Goal: Information Seeking & Learning: Understand process/instructions

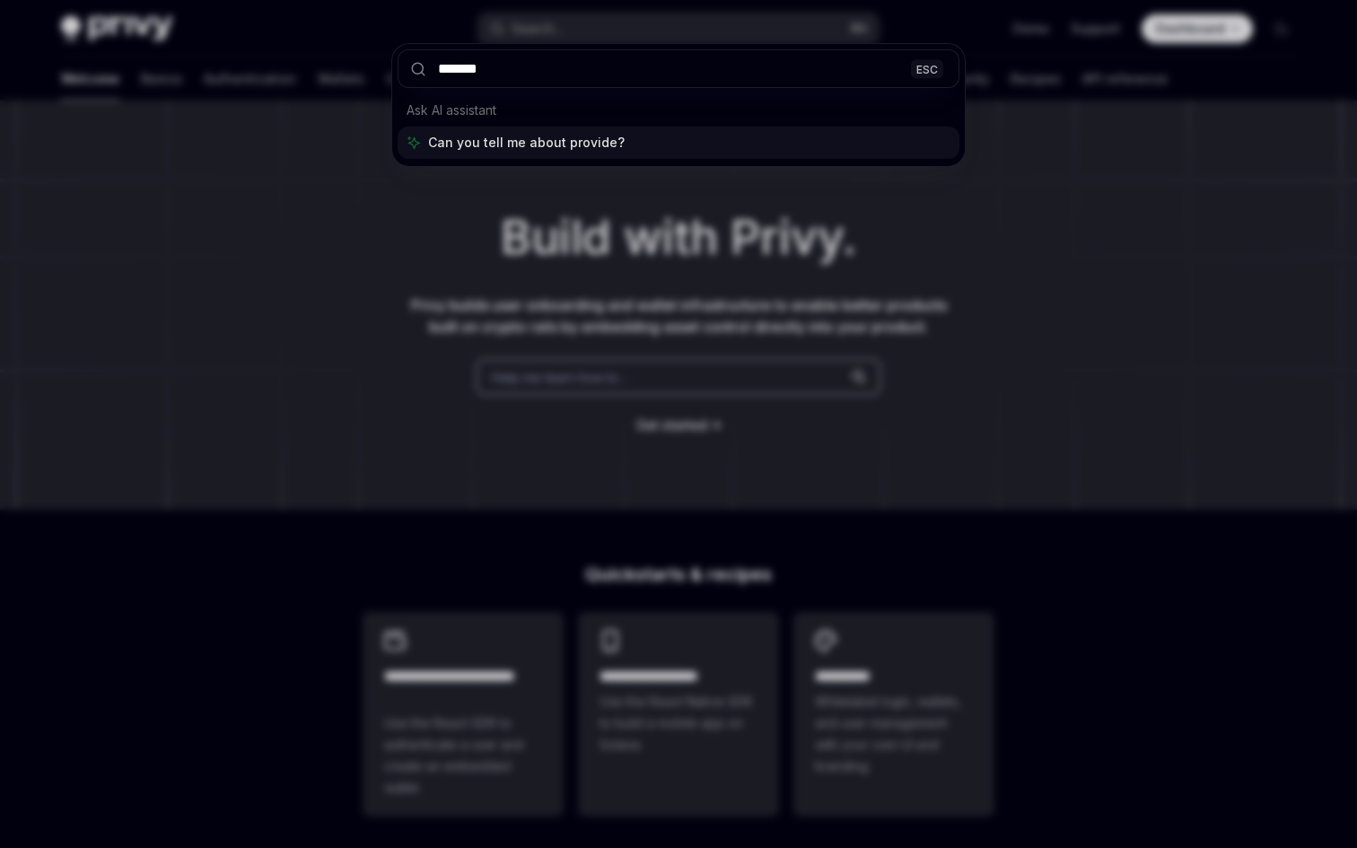
type input "********"
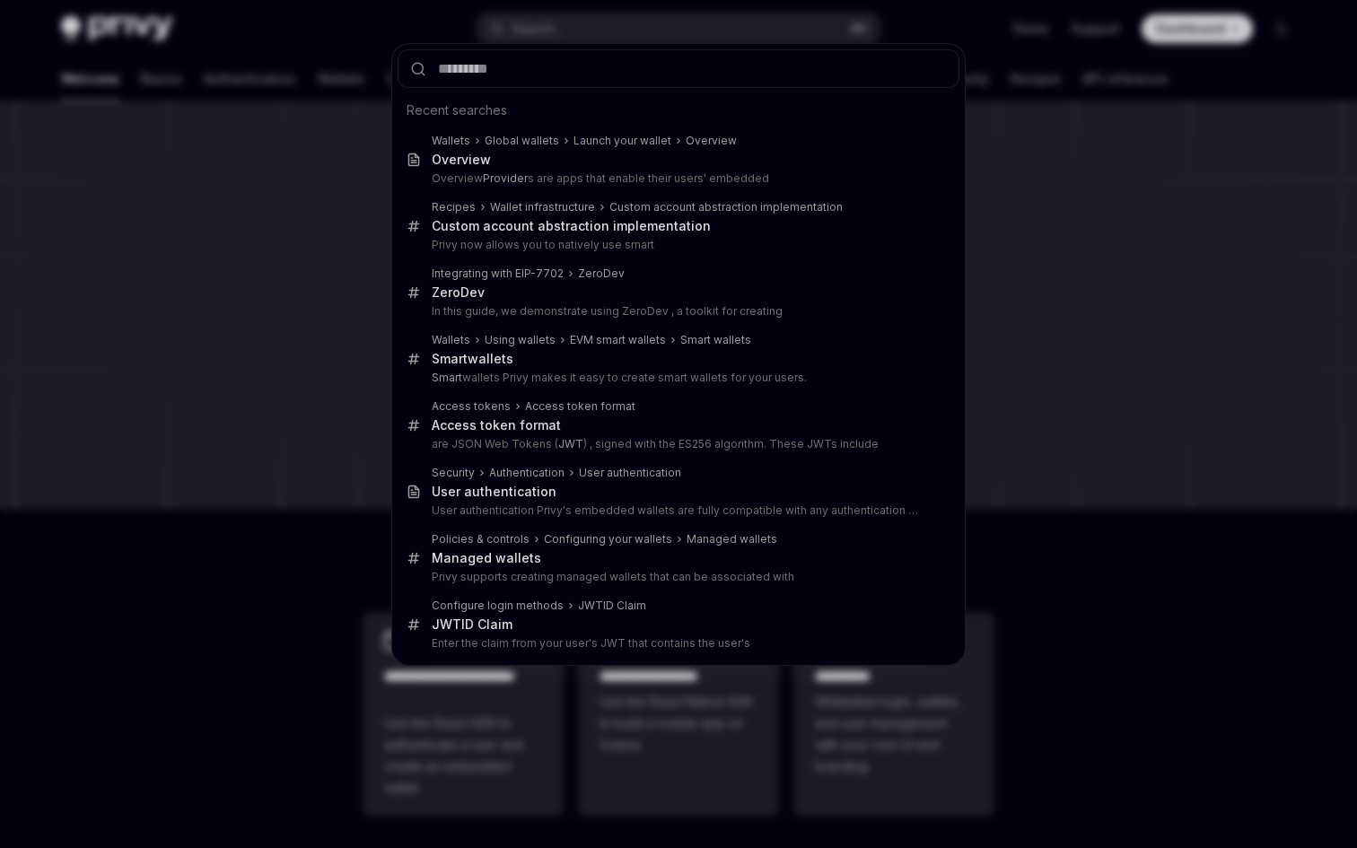
type textarea "*"
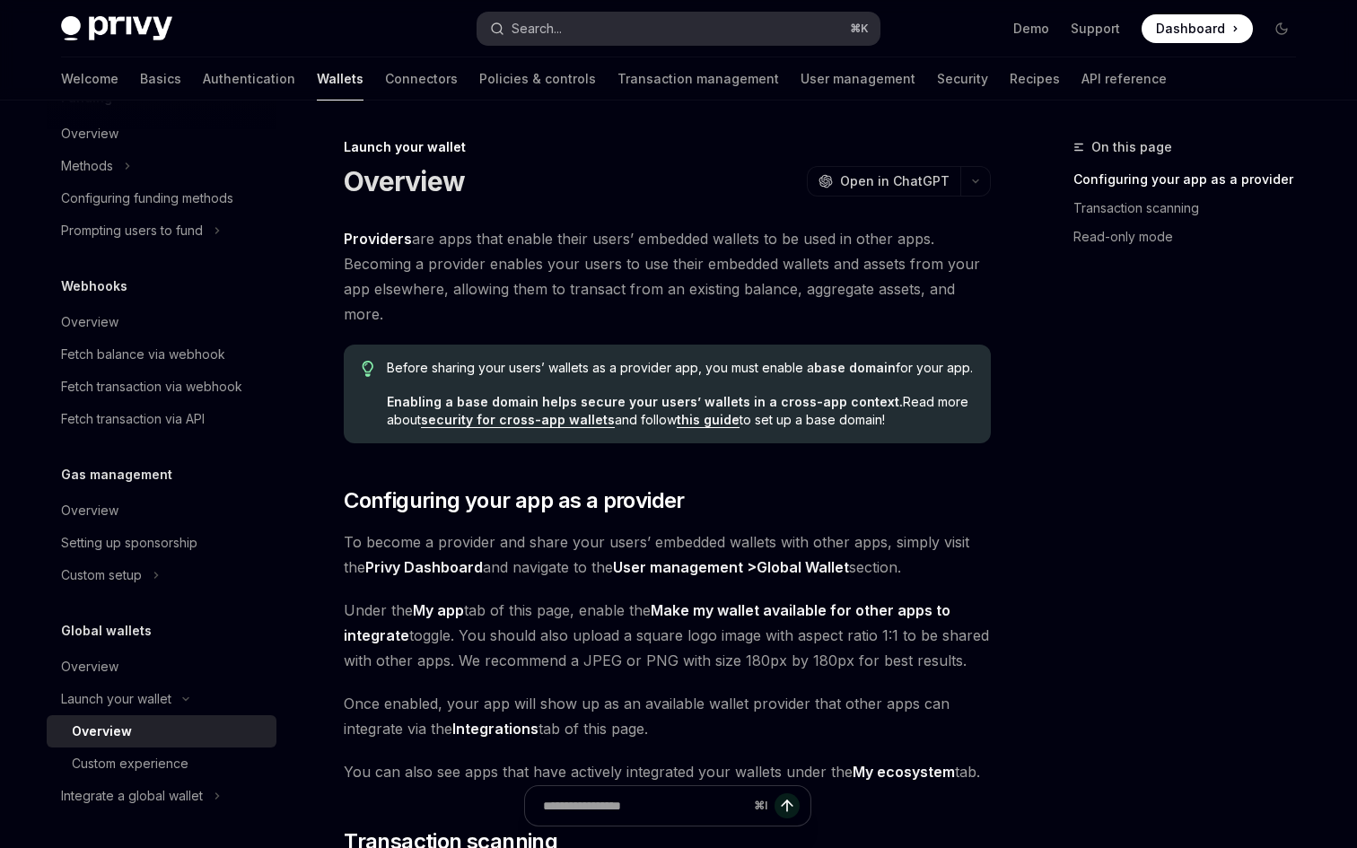
click at [633, 21] on button "Search... ⌘ K" at bounding box center [678, 29] width 402 height 32
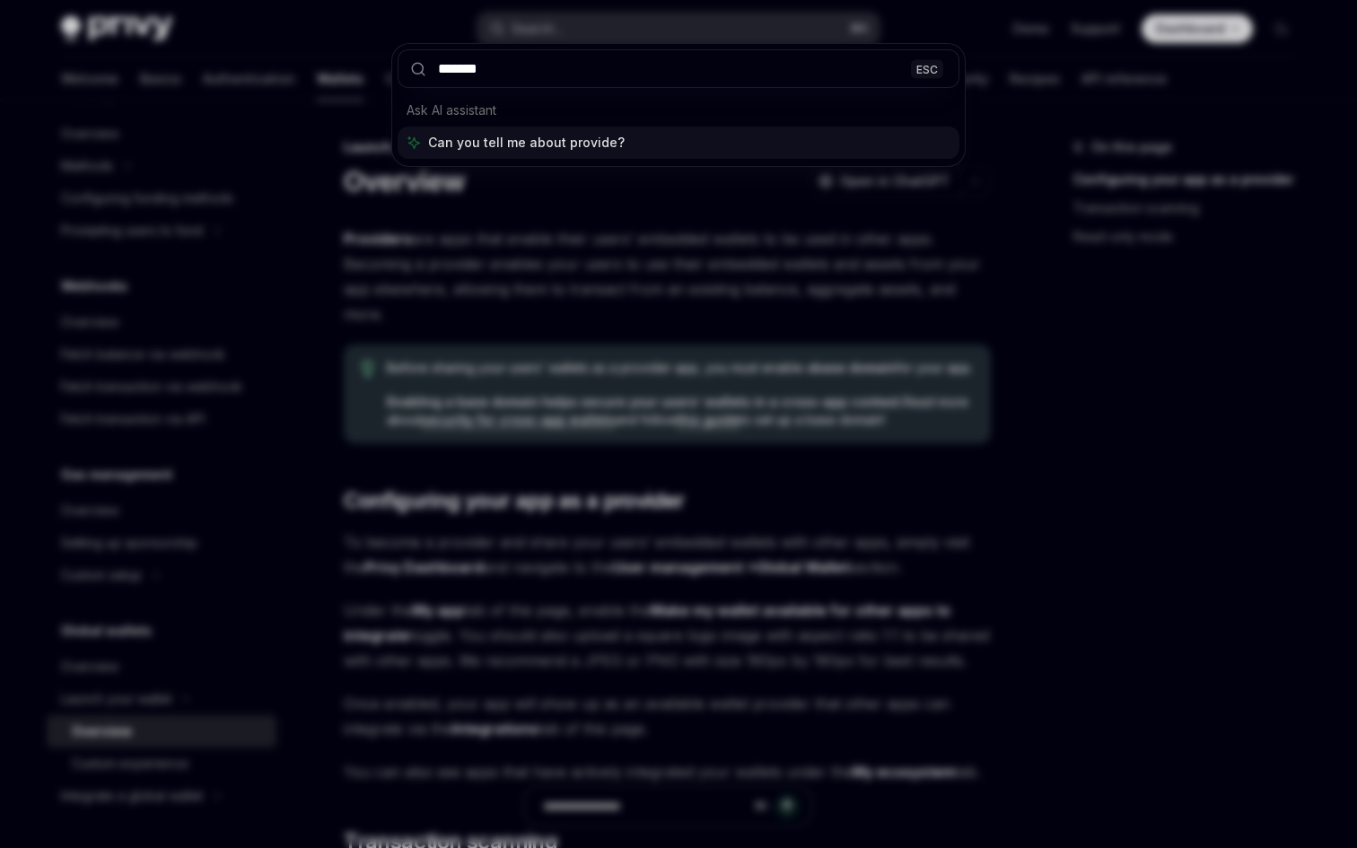
type input "********"
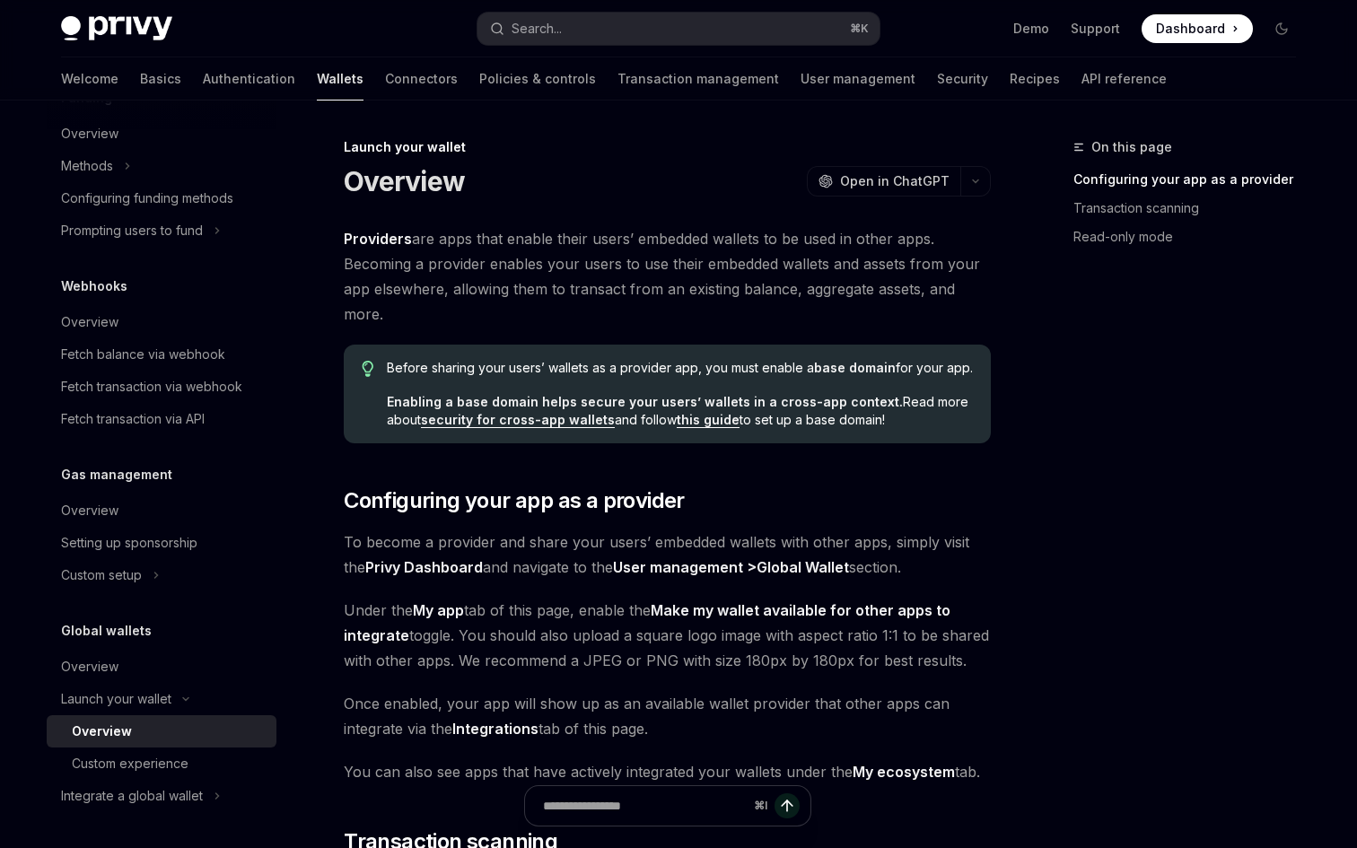
scroll to position [390, 0]
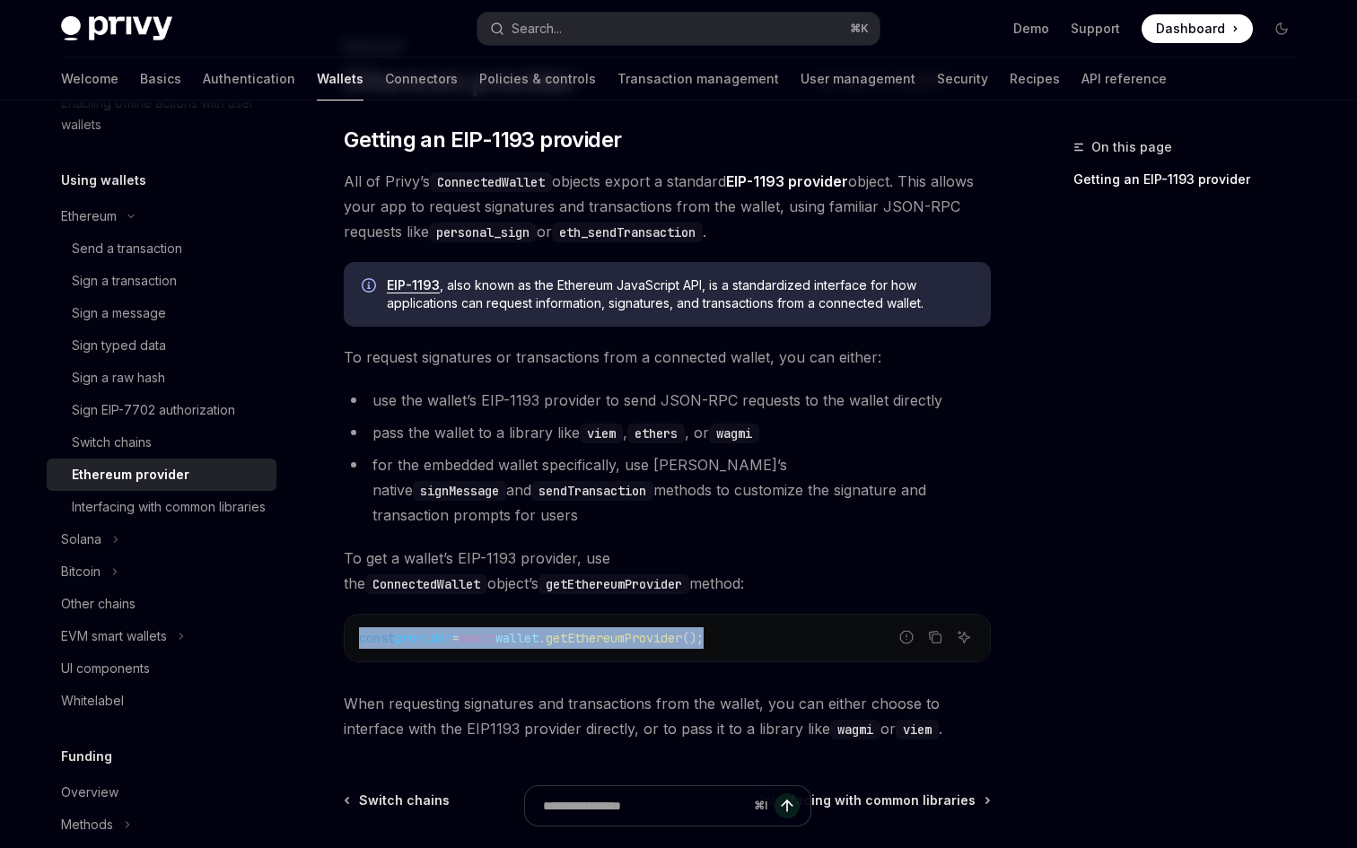
drag, startPoint x: 761, startPoint y: 613, endPoint x: 355, endPoint y: 614, distance: 405.5
click at [354, 615] on div "const provider = await wallet . getEthereumProvider ();" at bounding box center [667, 638] width 645 height 47
copy span "const provider = await wallet . getEthereumProvider ();"
click at [1148, 364] on div "On this page Getting an EIP-1193 provider" at bounding box center [1173, 491] width 273 height 711
click at [487, 574] on code "ConnectedWallet" at bounding box center [426, 584] width 122 height 20
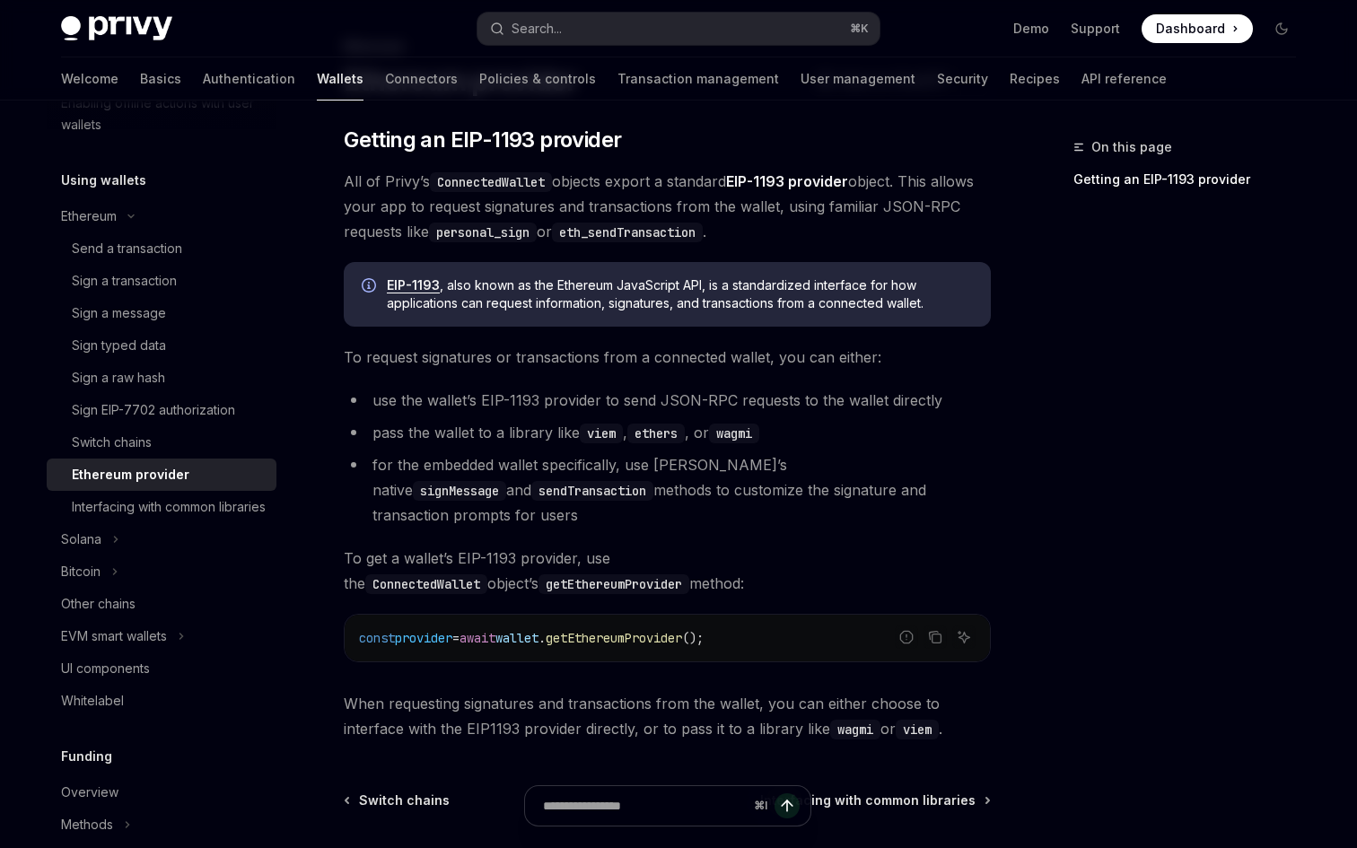
click at [487, 574] on code "ConnectedWallet" at bounding box center [426, 584] width 122 height 20
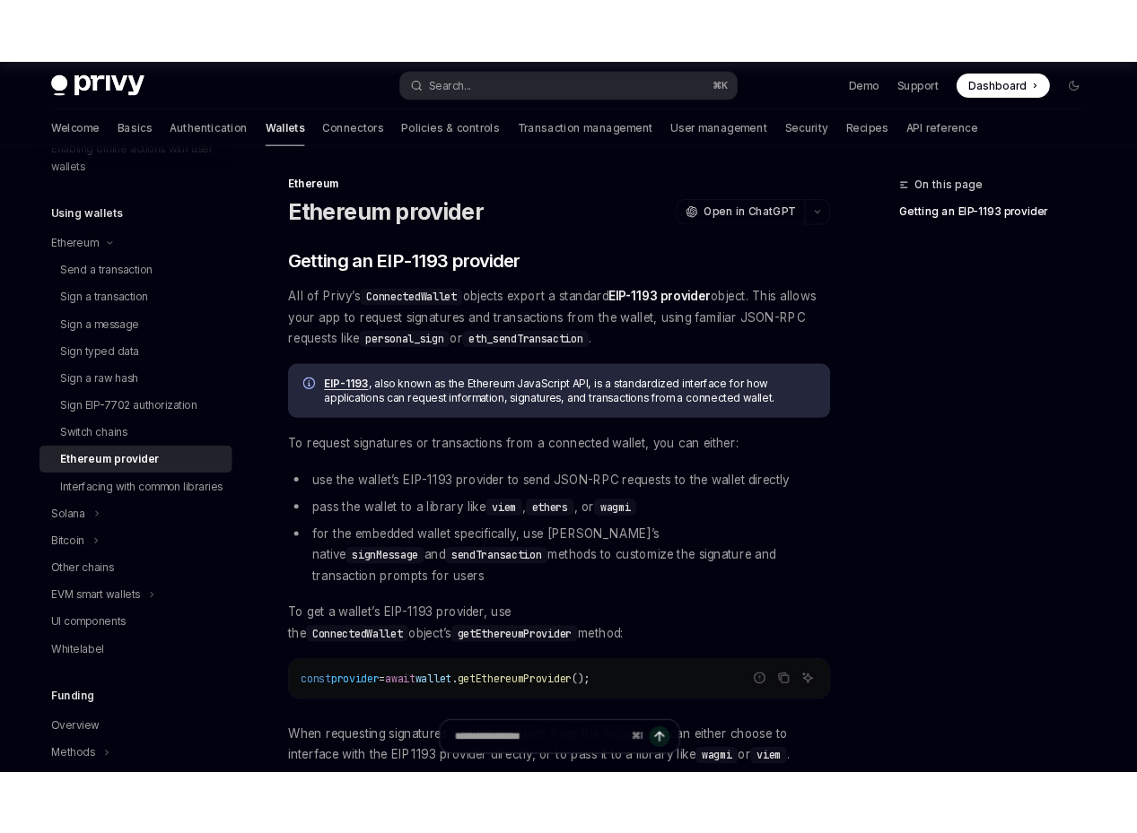
scroll to position [0, 0]
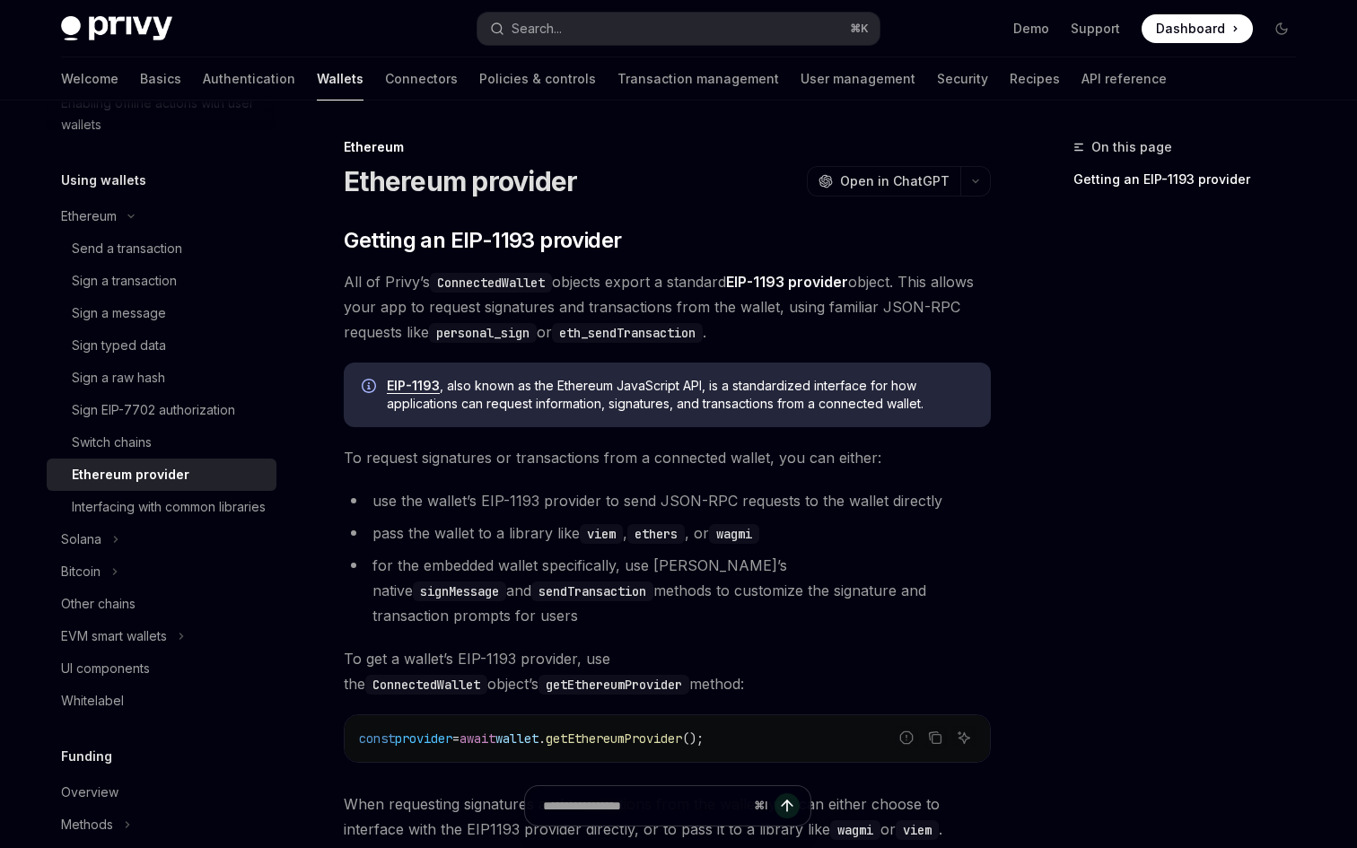
click at [512, 275] on code "ConnectedWallet" at bounding box center [491, 283] width 122 height 20
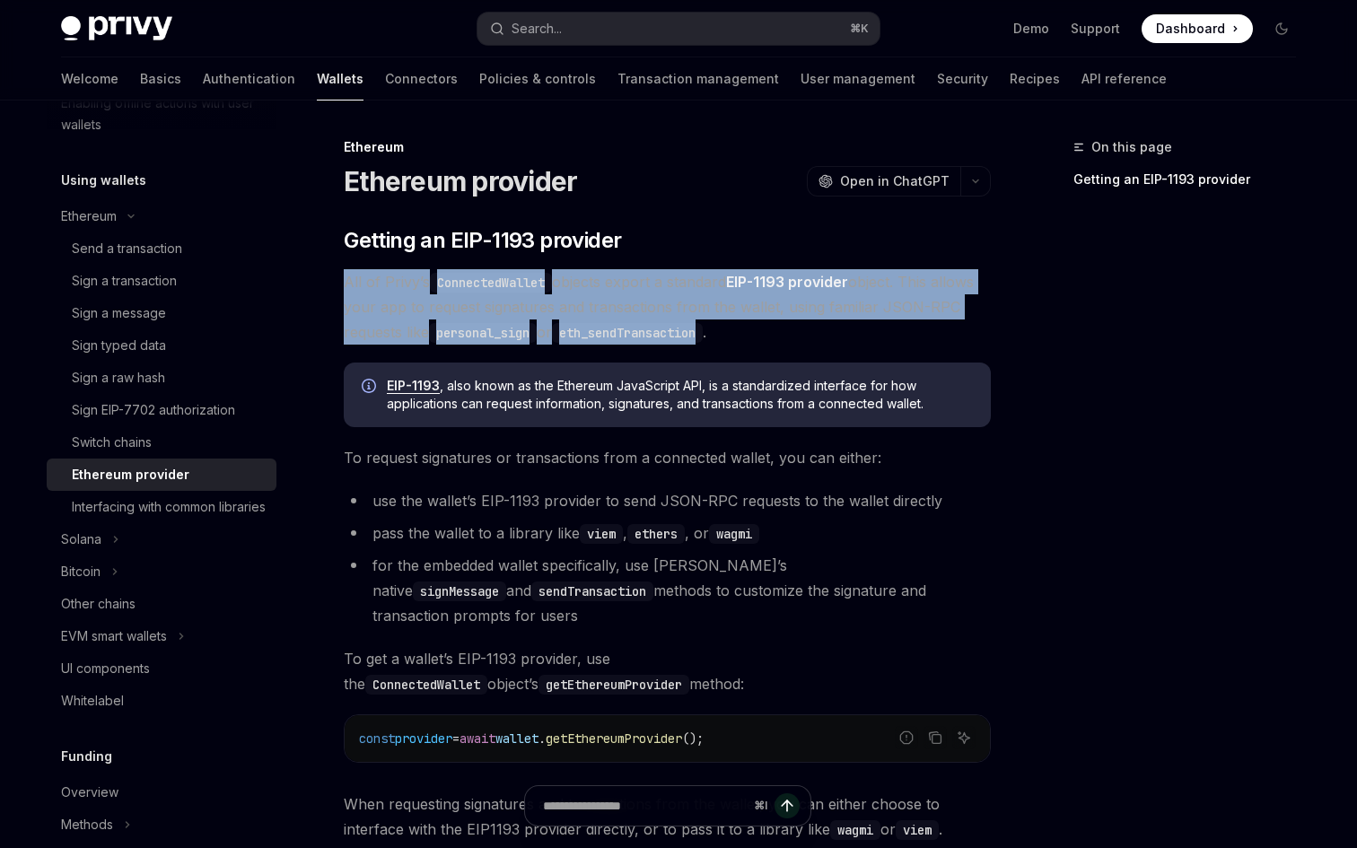
click at [512, 275] on code "ConnectedWallet" at bounding box center [491, 283] width 122 height 20
click at [623, 294] on span "All of Privy’s ConnectedWallet objects export a standard EIP-1193 provider obje…" at bounding box center [667, 306] width 647 height 75
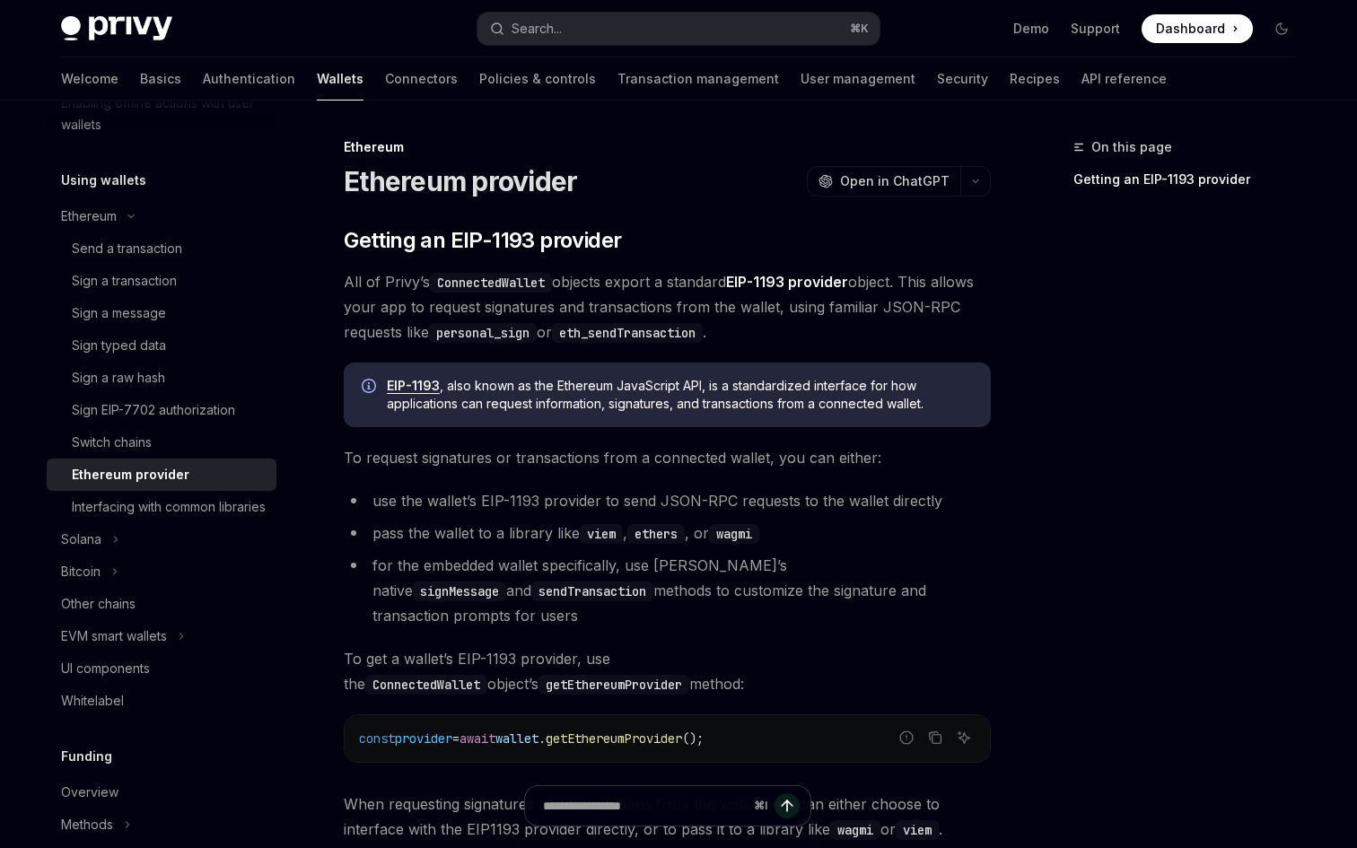
type textarea "*"
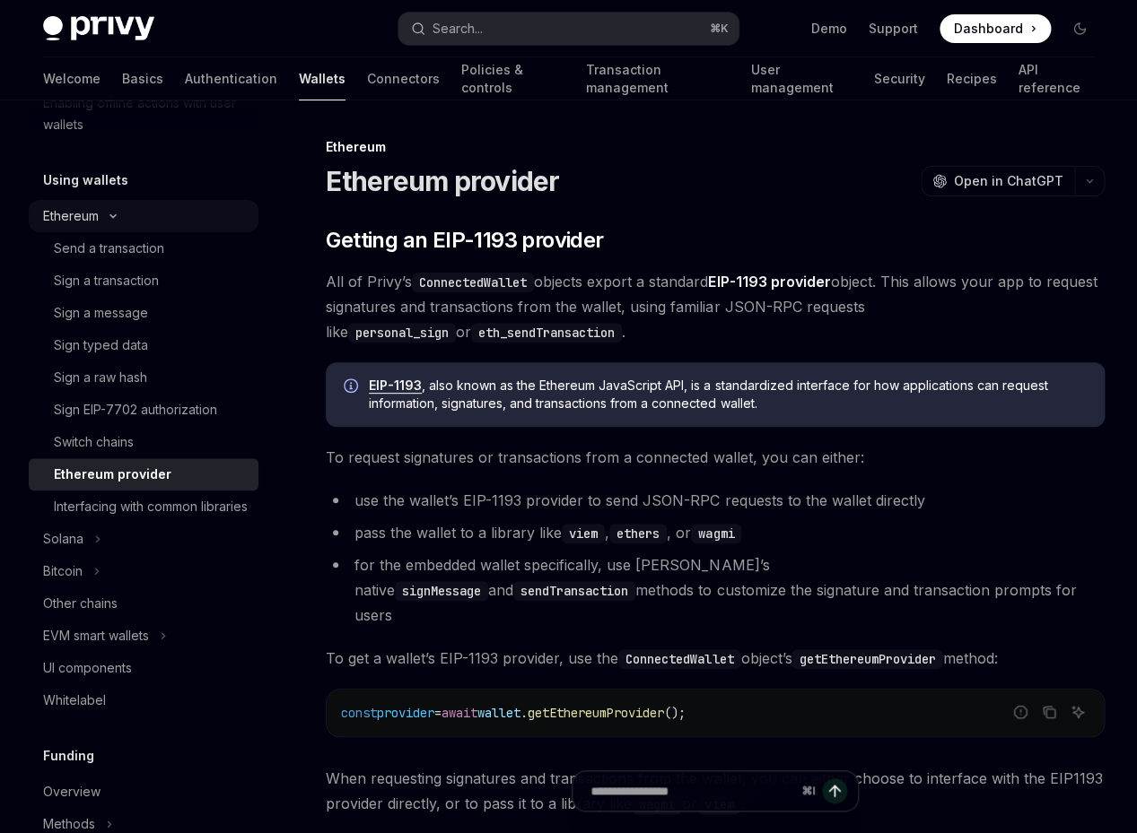
click at [78, 225] on div "Ethereum" at bounding box center [71, 216] width 56 height 22
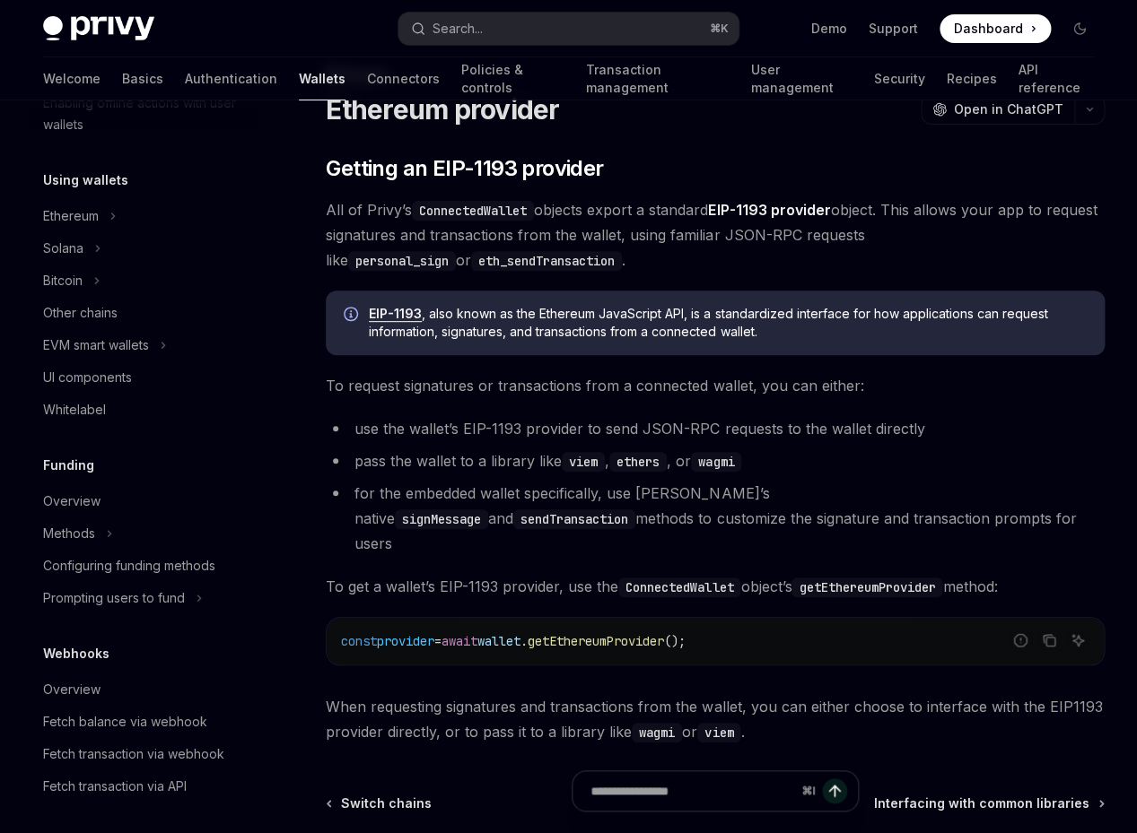
scroll to position [74, 0]
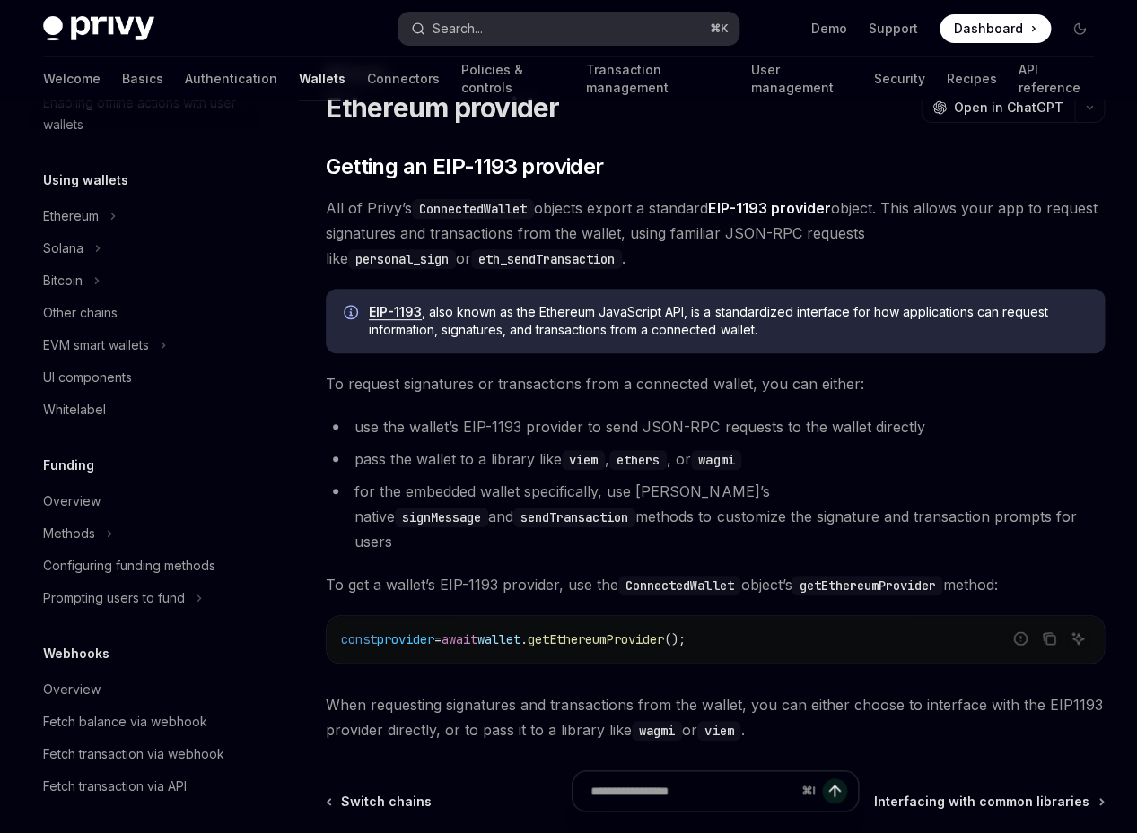
click at [502, 30] on button "Search... ⌘ K" at bounding box center [568, 29] width 341 height 32
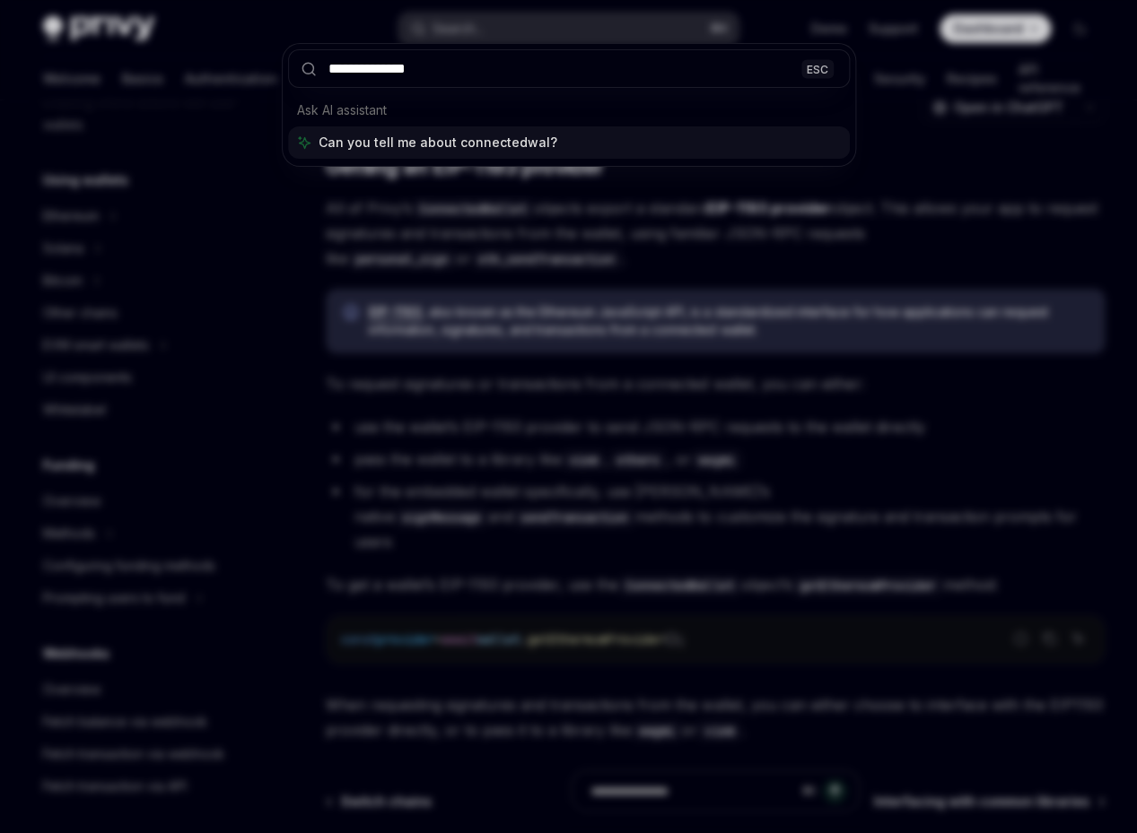
type input "**********"
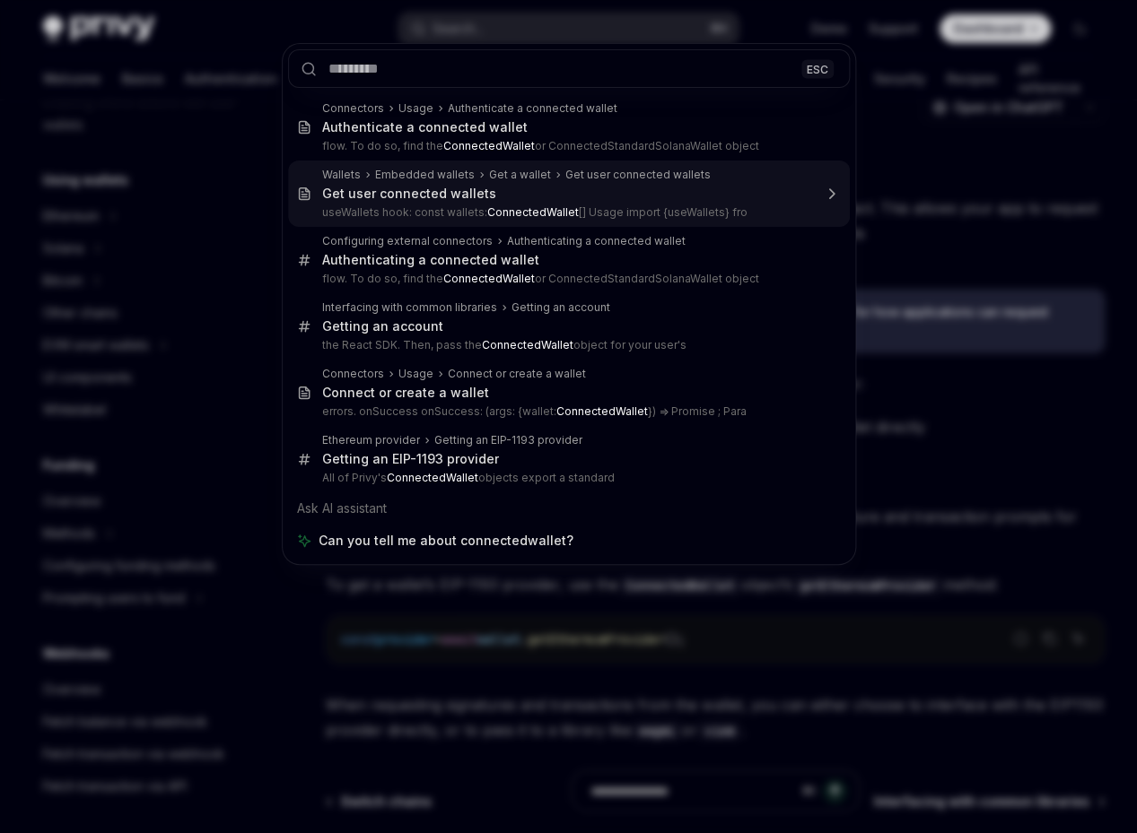
type textarea "*"
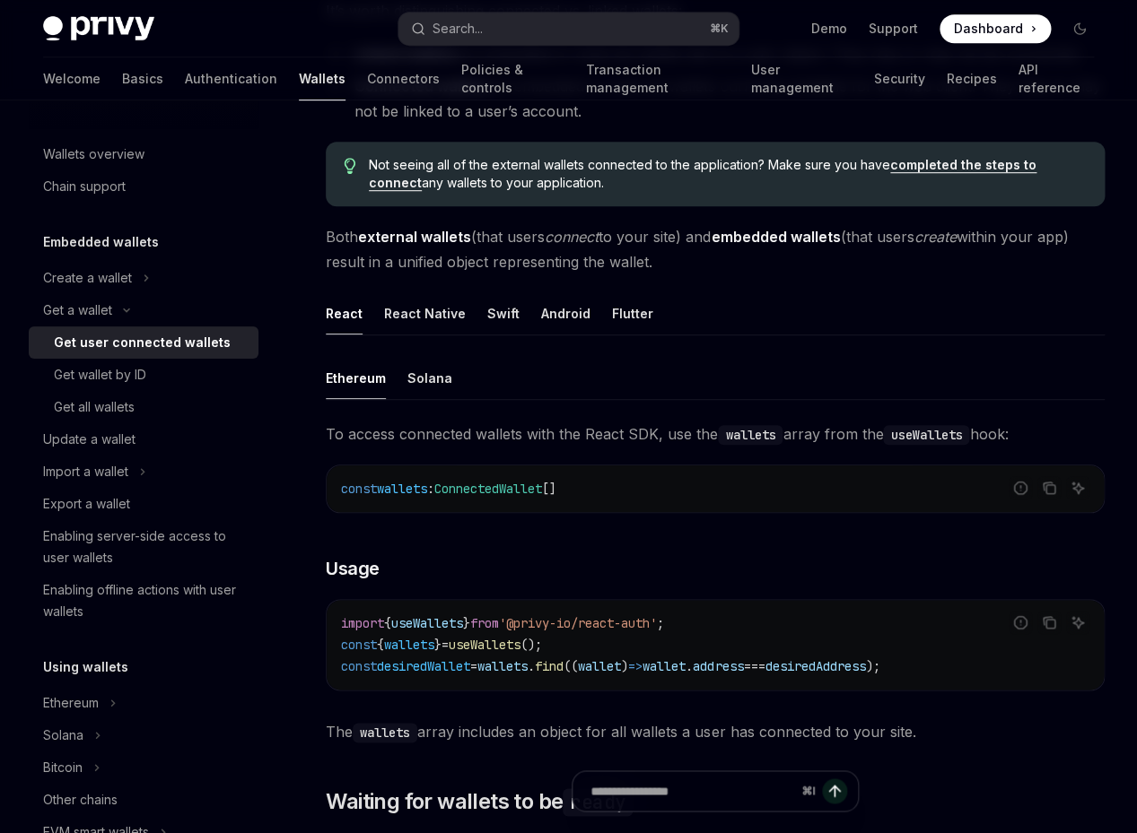
scroll to position [305, 0]
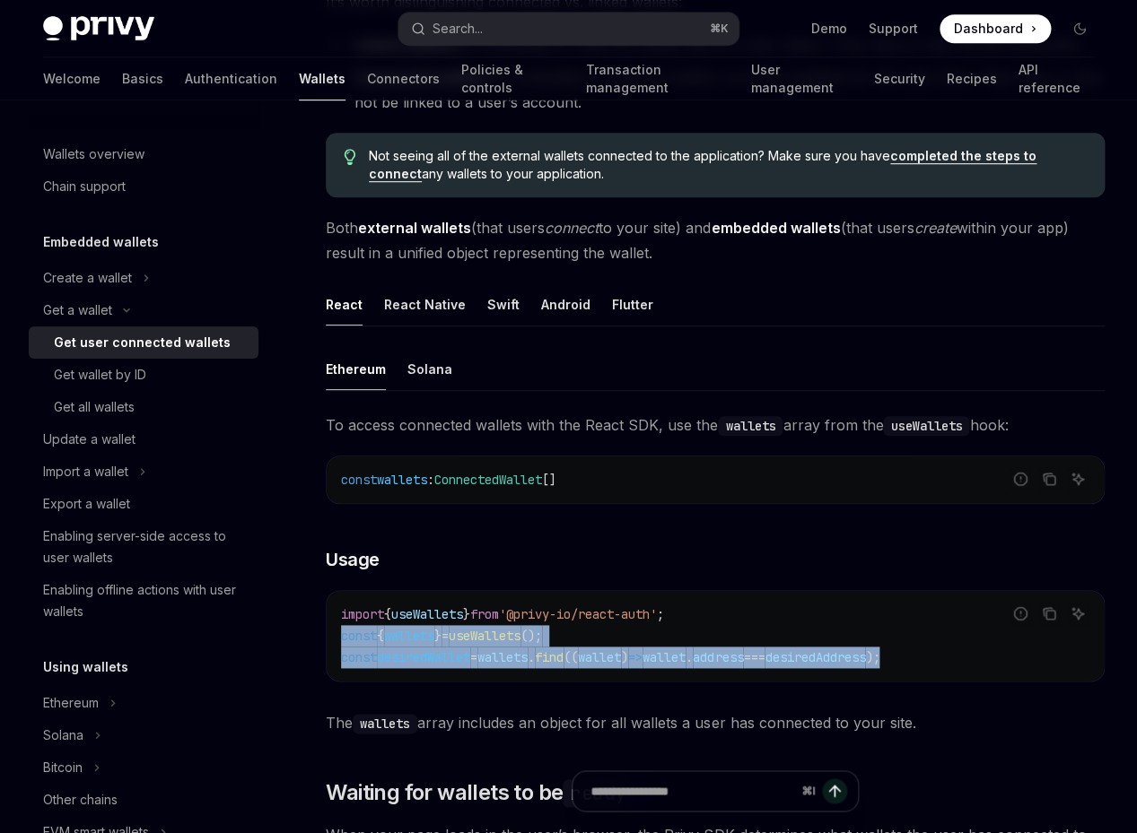
copy code "const { wallets } = useWallets (); const desiredWallet = wallets . find (( wall…"
drag, startPoint x: 977, startPoint y: 658, endPoint x: 340, endPoint y: 640, distance: 637.3
click at [340, 640] on div "import { useWallets } from '@privy-io/react-auth' ; const { wallets } = useWall…" at bounding box center [715, 636] width 777 height 90
